Goal: Check status: Check status

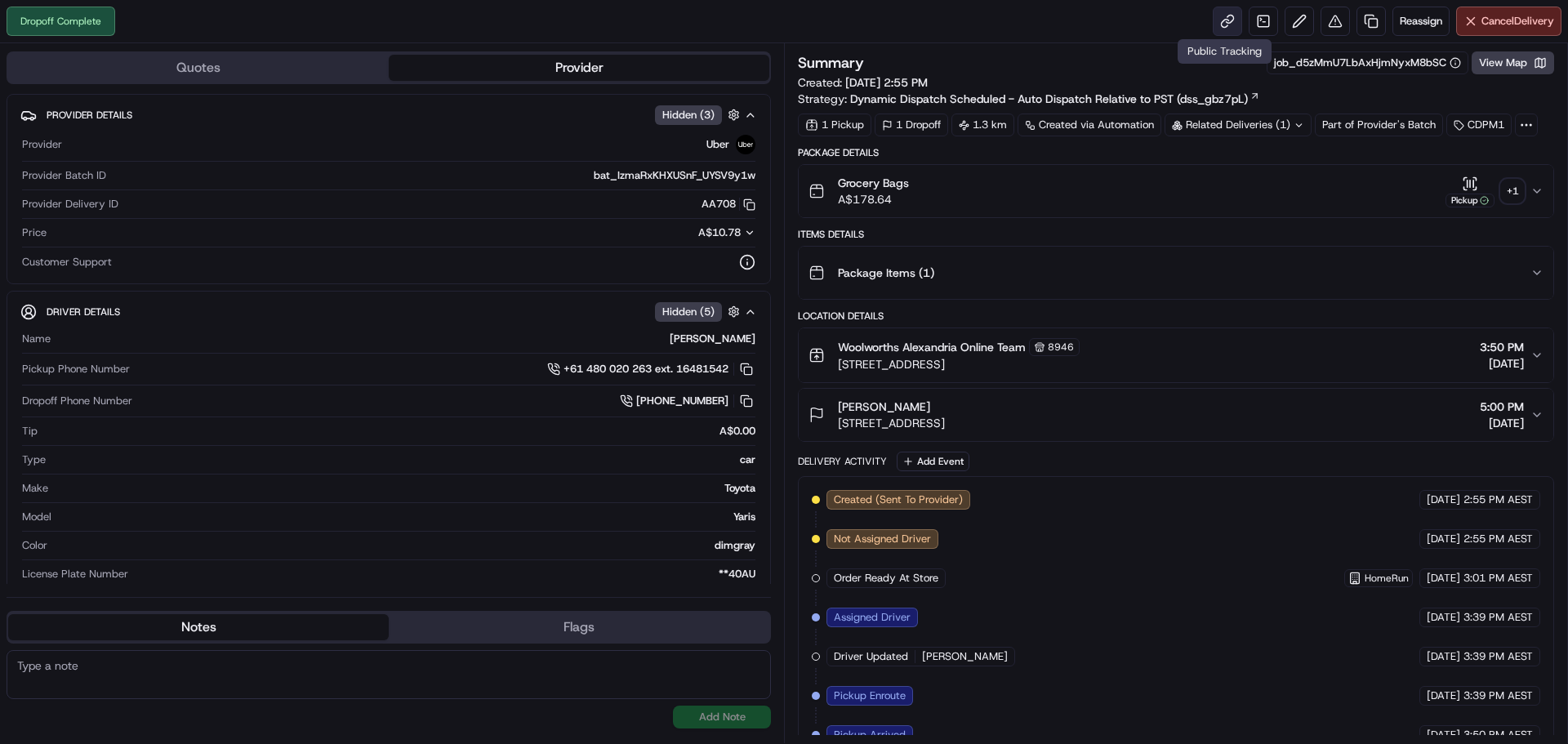
click at [1222, 6] on link at bounding box center [1227, 21] width 30 height 30
click at [1230, 25] on link at bounding box center [1227, 21] width 30 height 30
